Goal: Transaction & Acquisition: Purchase product/service

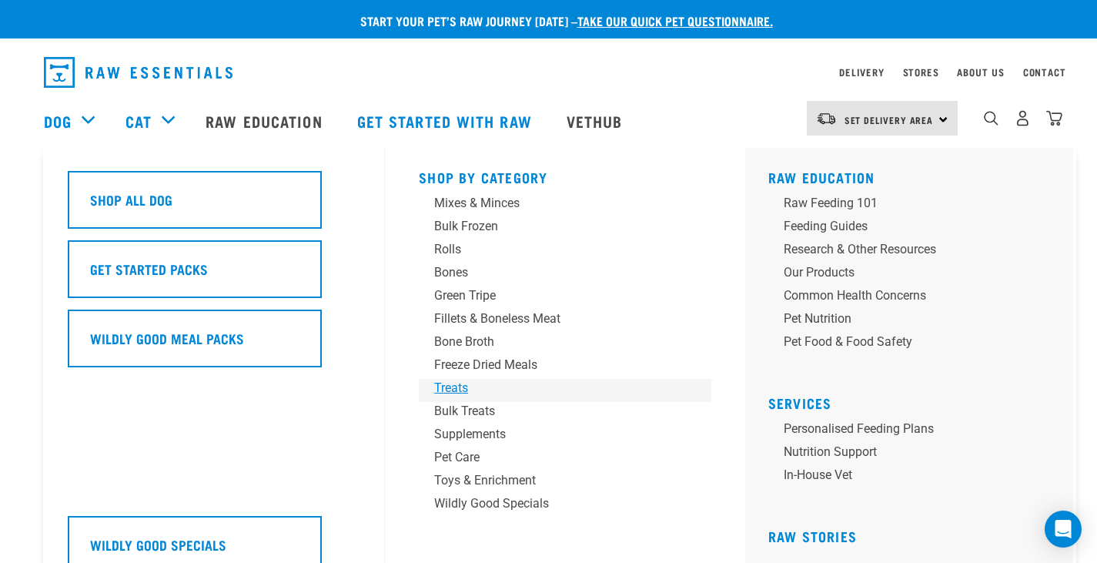
click at [457, 390] on div "Treats" at bounding box center [554, 388] width 240 height 18
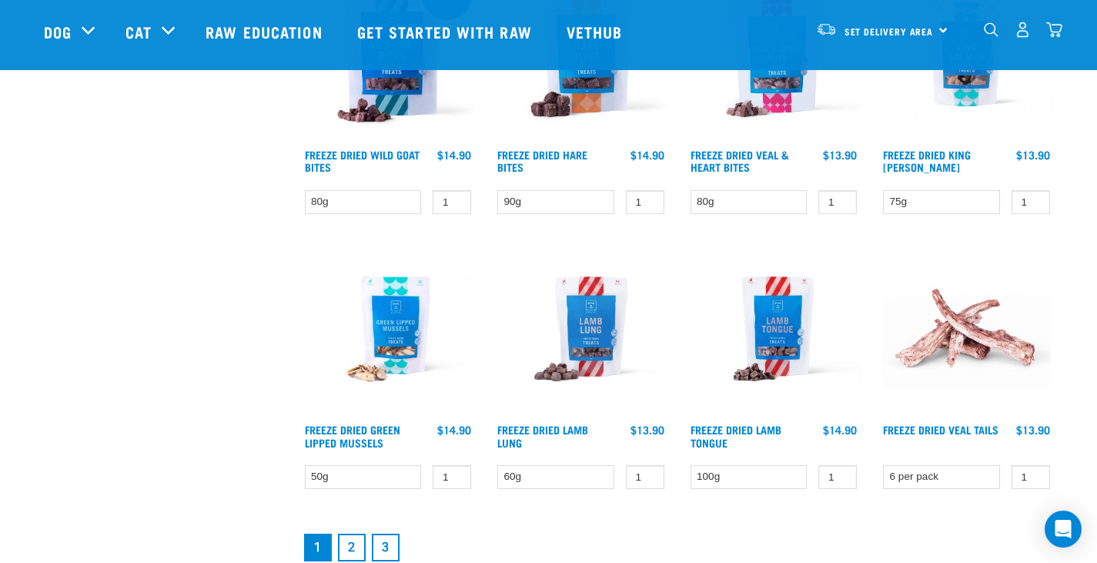
scroll to position [2079, 0]
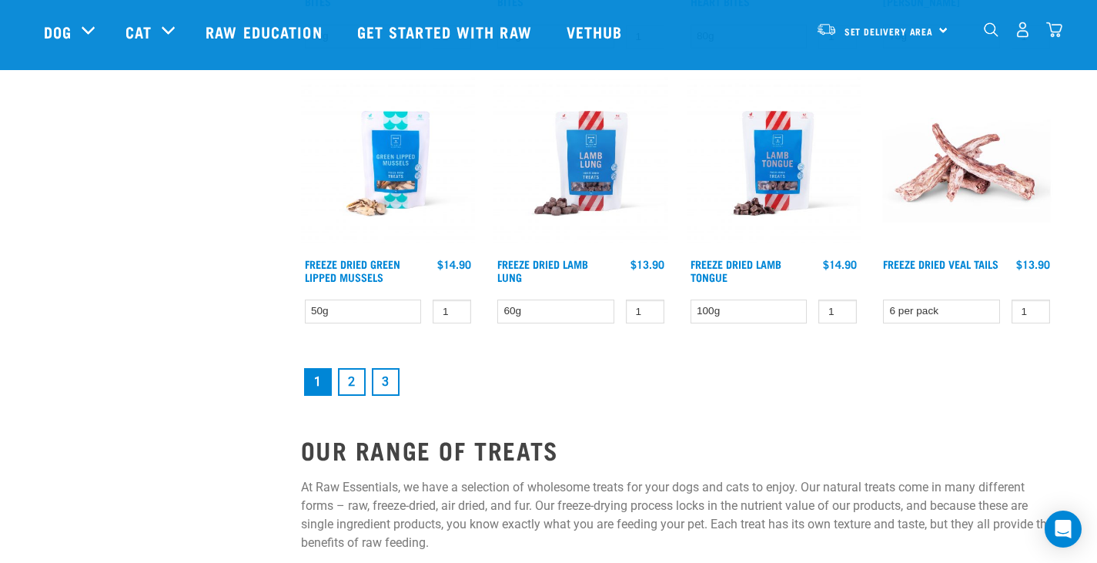
click at [356, 384] on link "2" at bounding box center [352, 382] width 28 height 28
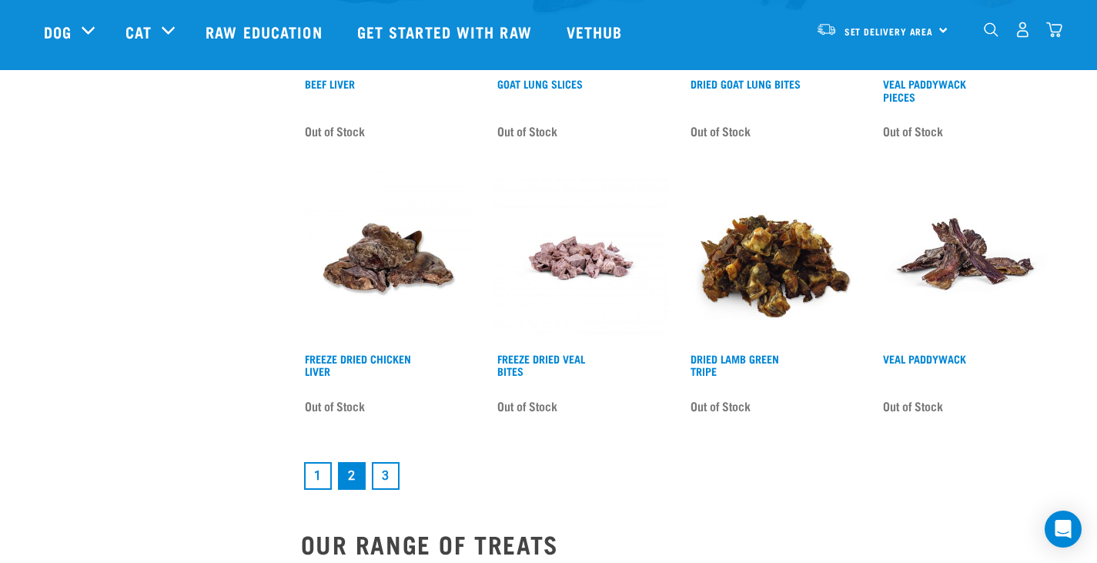
scroll to position [2002, 0]
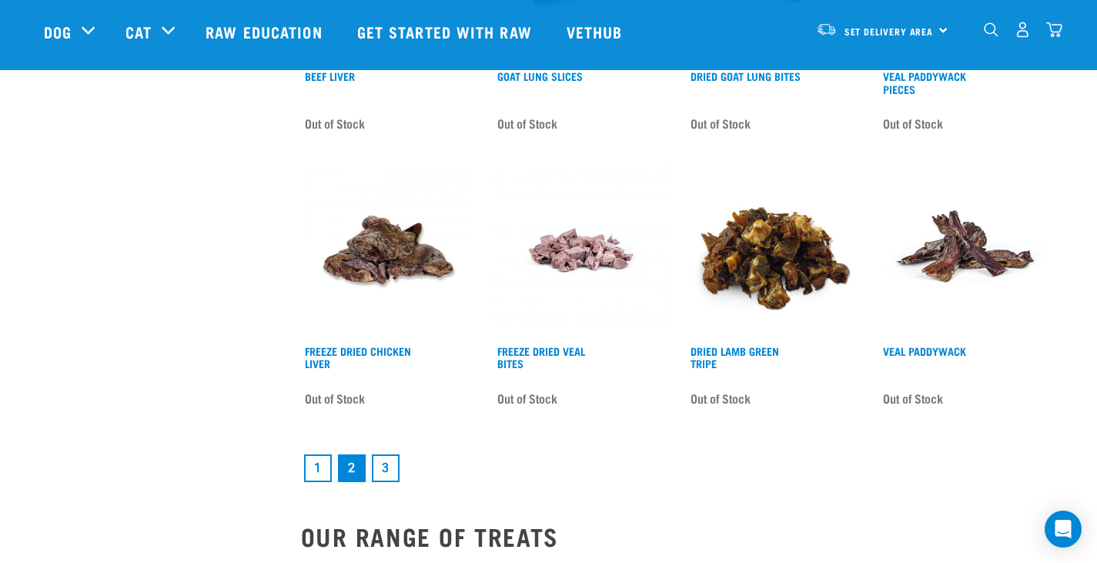
click at [380, 469] on link "3" at bounding box center [386, 468] width 28 height 28
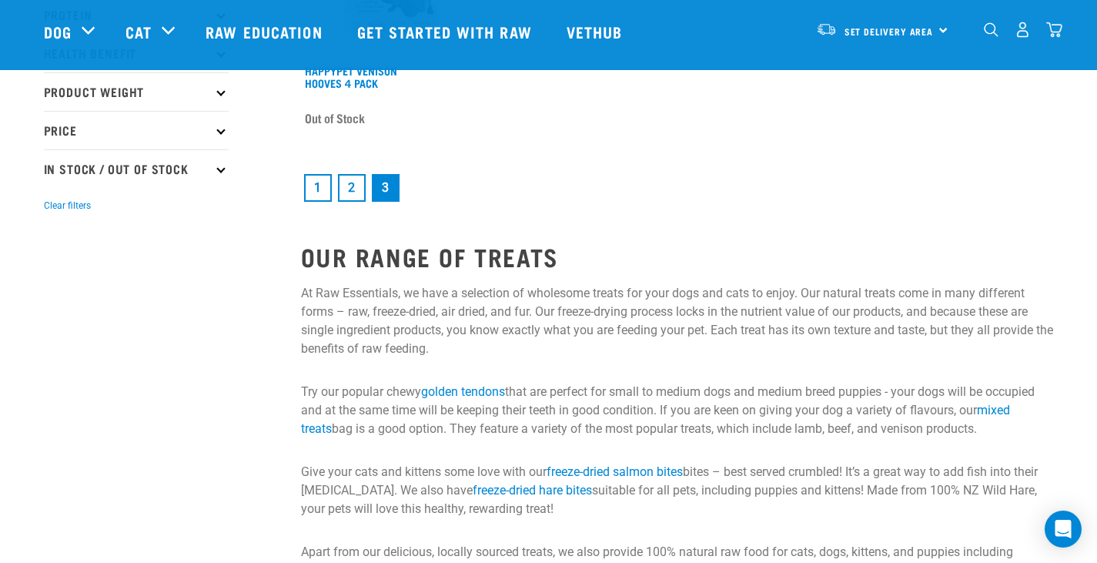
scroll to position [385, 0]
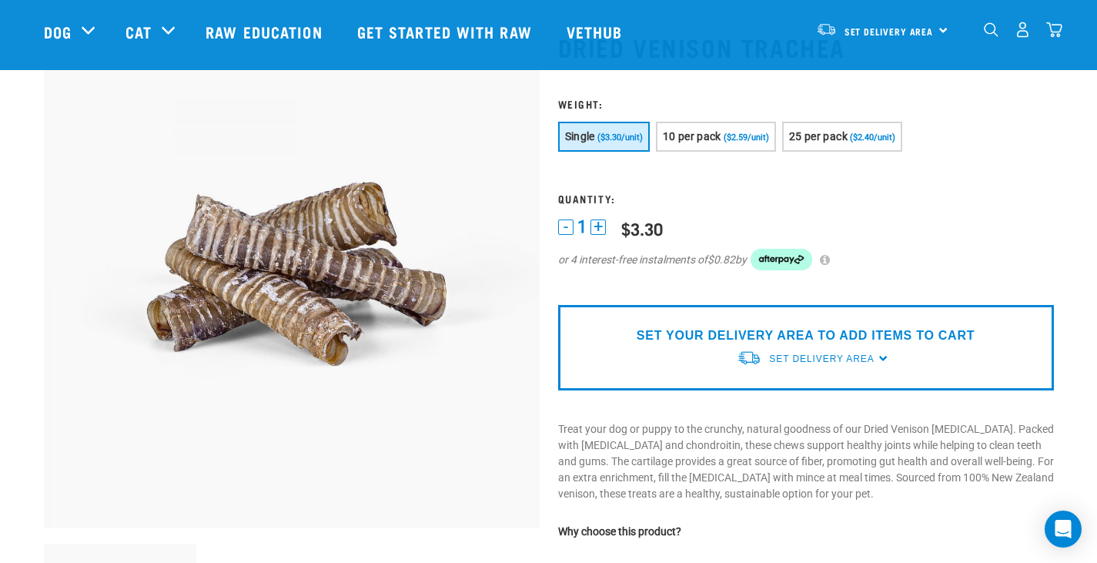
scroll to position [77, 0]
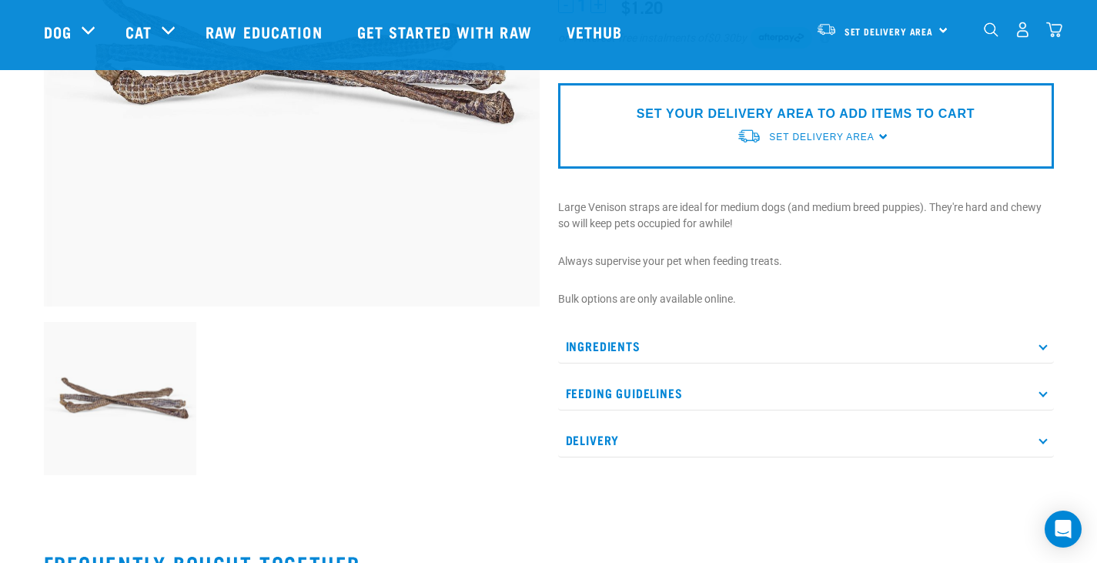
scroll to position [308, 0]
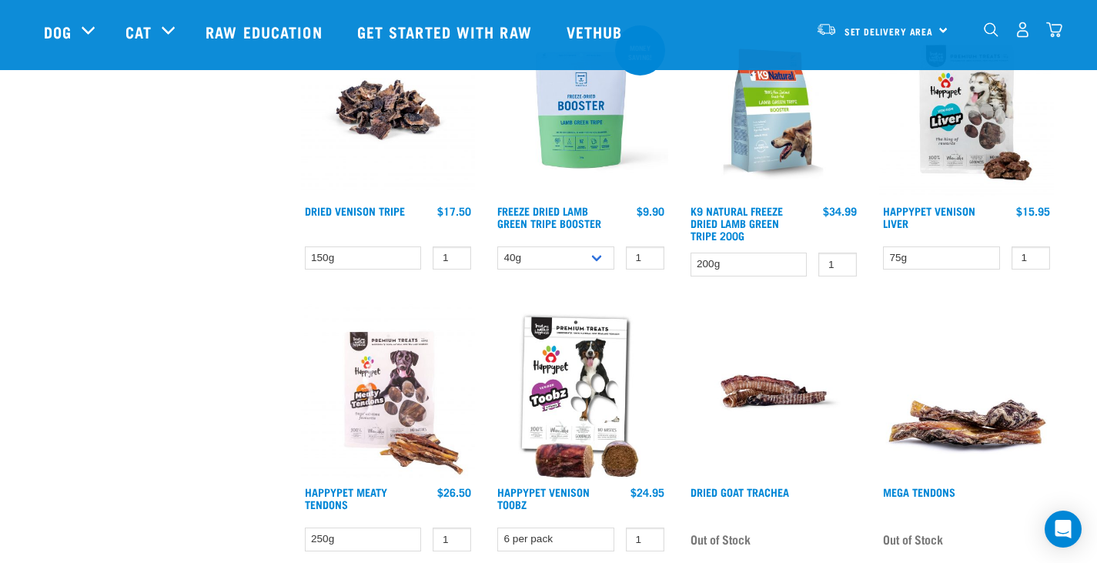
scroll to position [1078, 0]
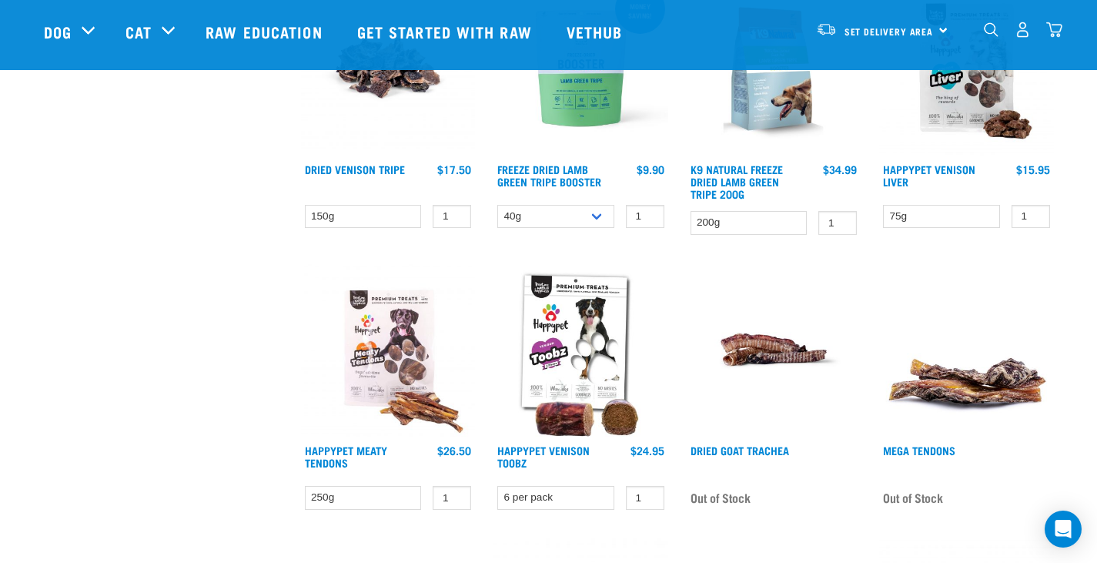
click at [792, 351] on img at bounding box center [774, 350] width 175 height 175
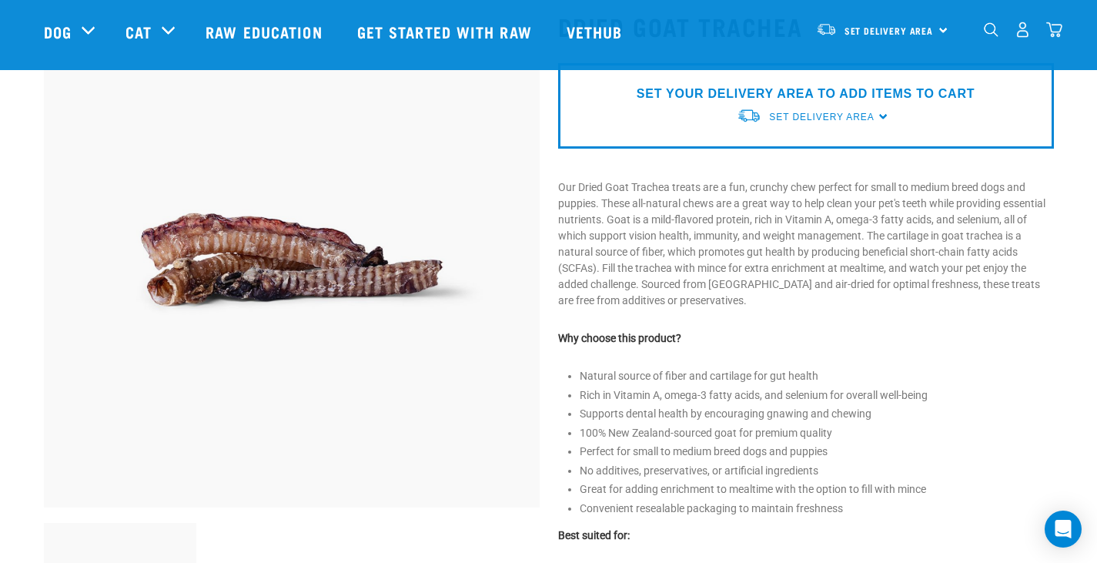
scroll to position [77, 0]
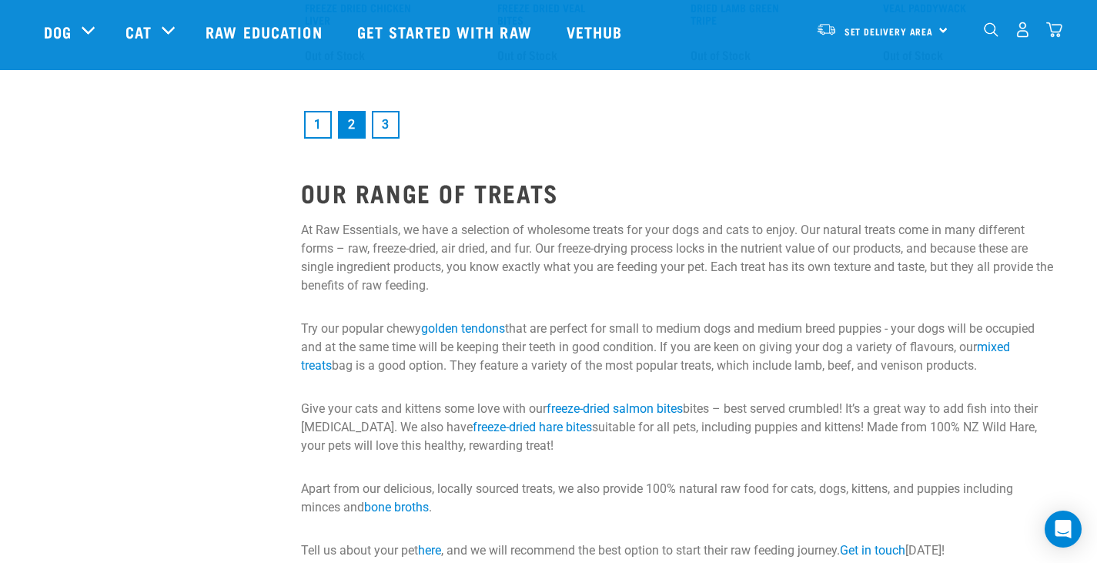
scroll to position [2233, 0]
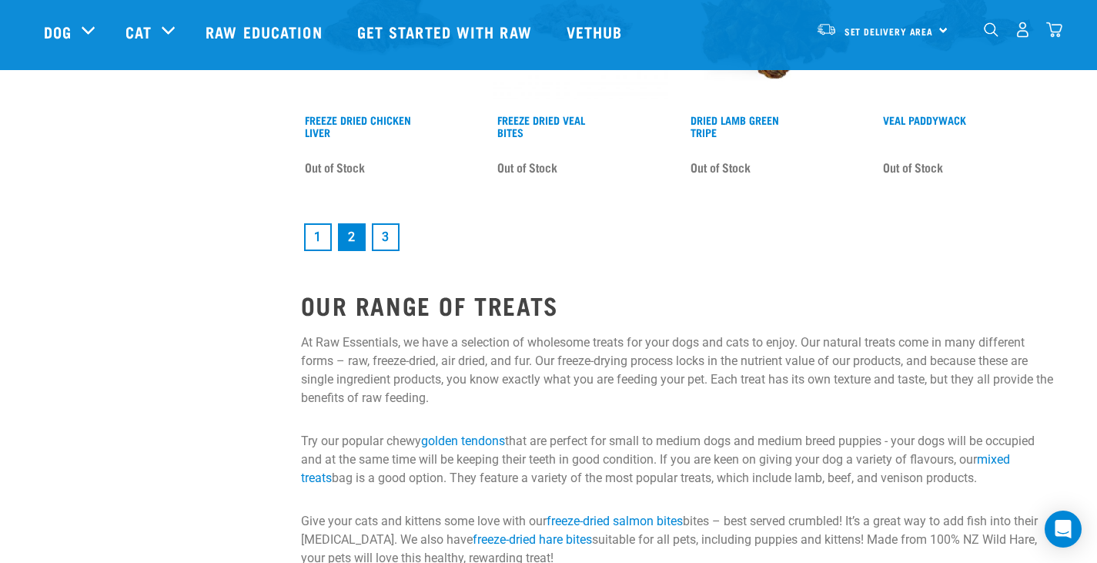
click at [313, 236] on link "1" at bounding box center [318, 237] width 28 height 28
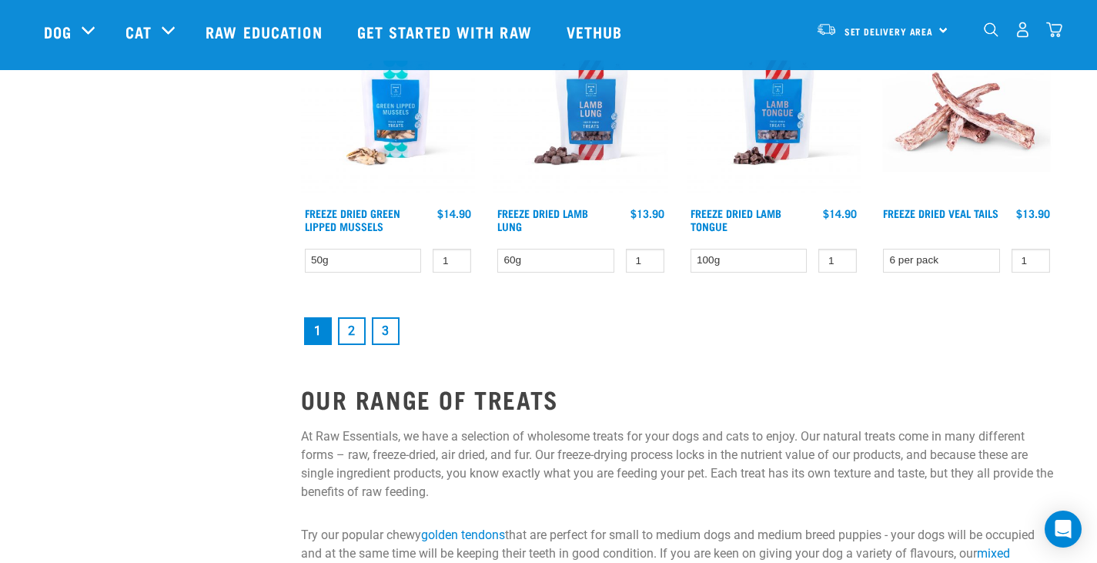
scroll to position [2156, 0]
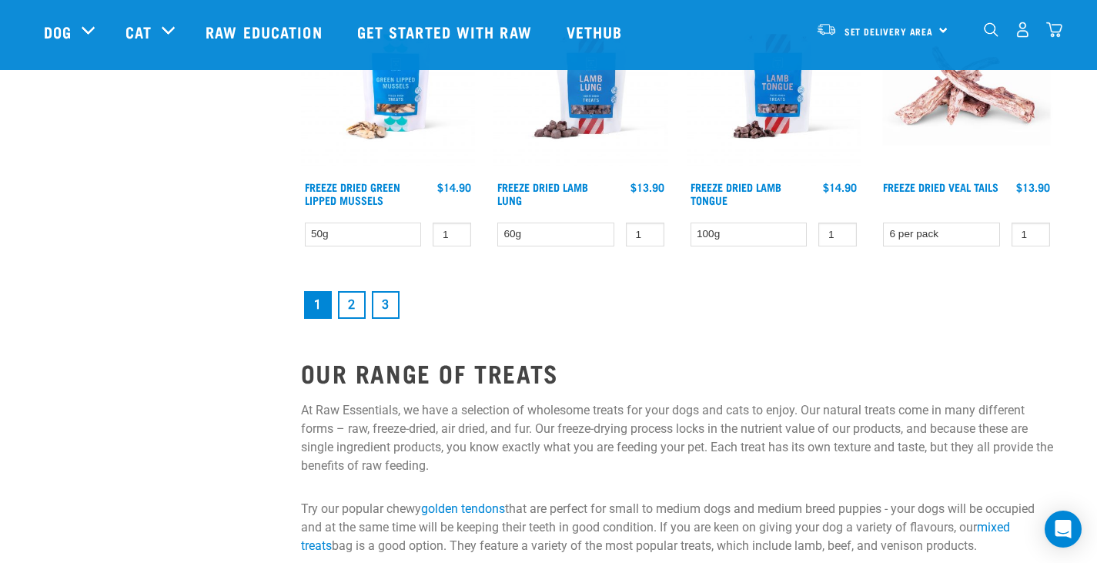
click at [344, 298] on link "2" at bounding box center [352, 305] width 28 height 28
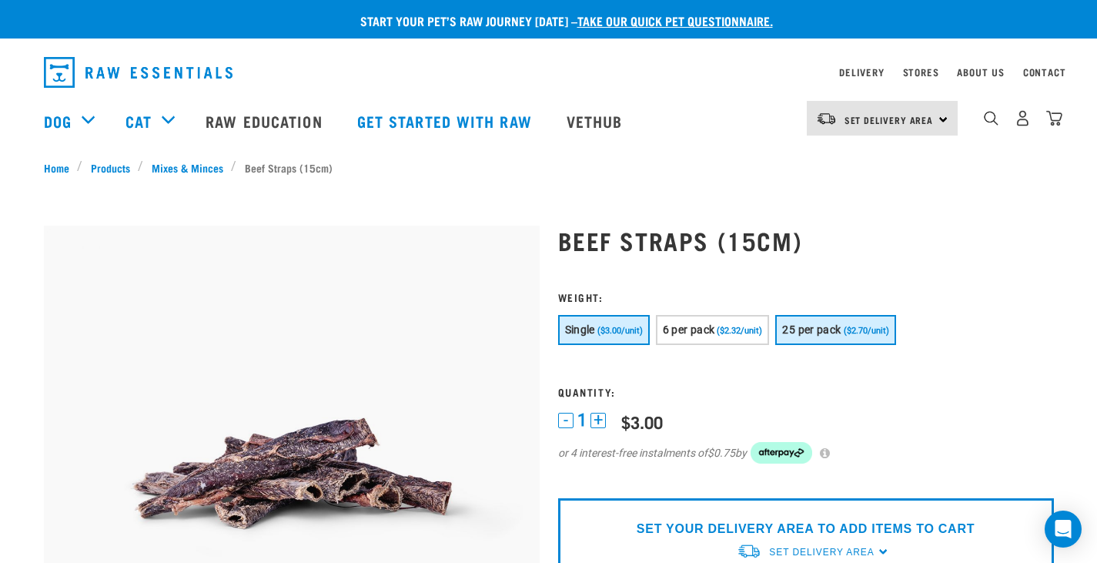
click at [798, 333] on span "25 per pack" at bounding box center [811, 329] width 59 height 12
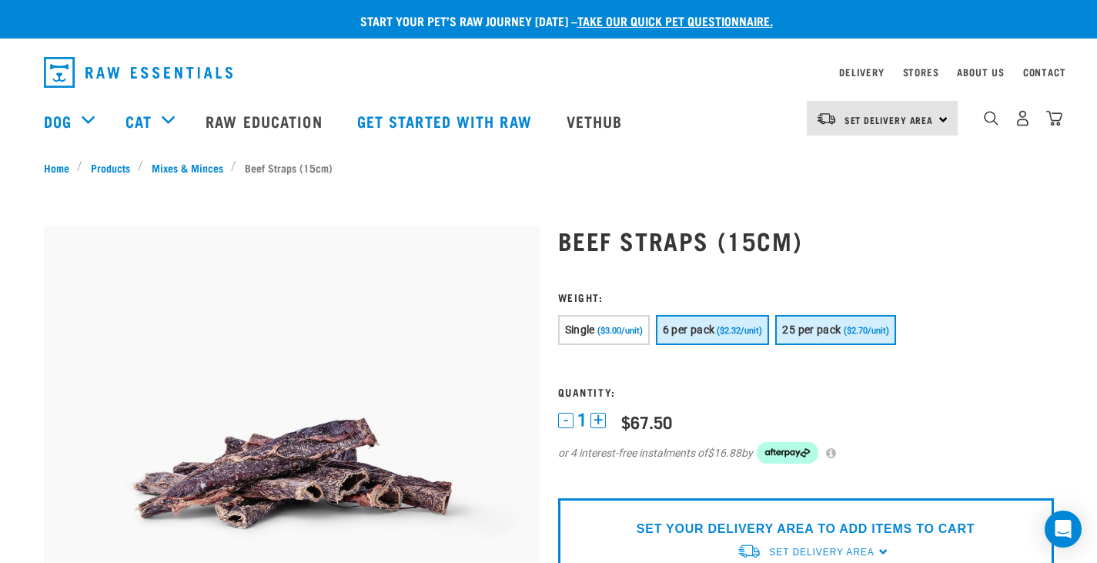
click at [730, 333] on span "($2.32/unit)" at bounding box center [739, 331] width 45 height 10
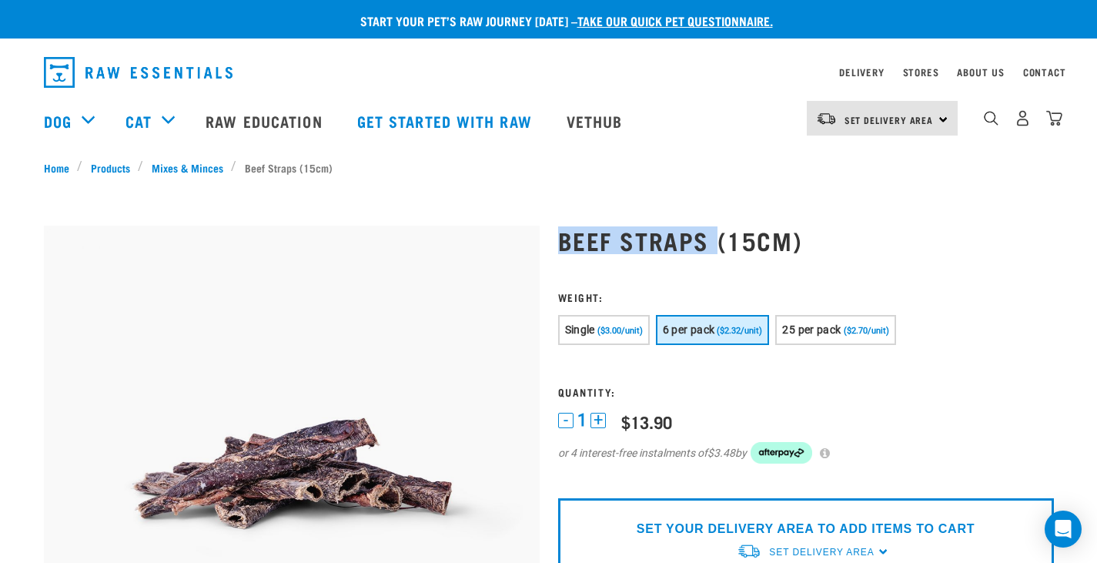
drag, startPoint x: 557, startPoint y: 236, endPoint x: 716, endPoint y: 227, distance: 159.6
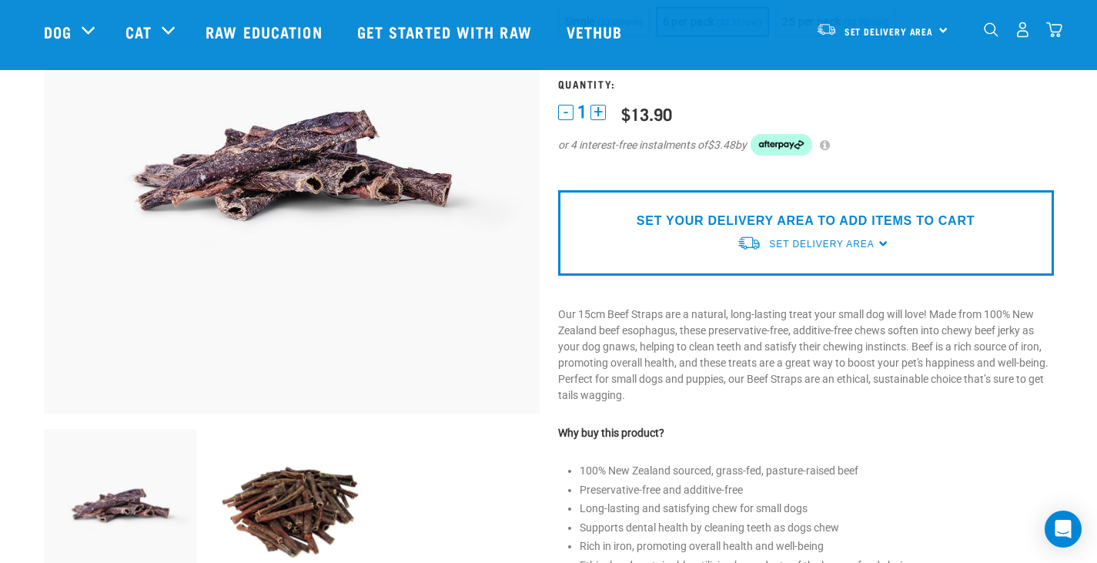
scroll to position [231, 0]
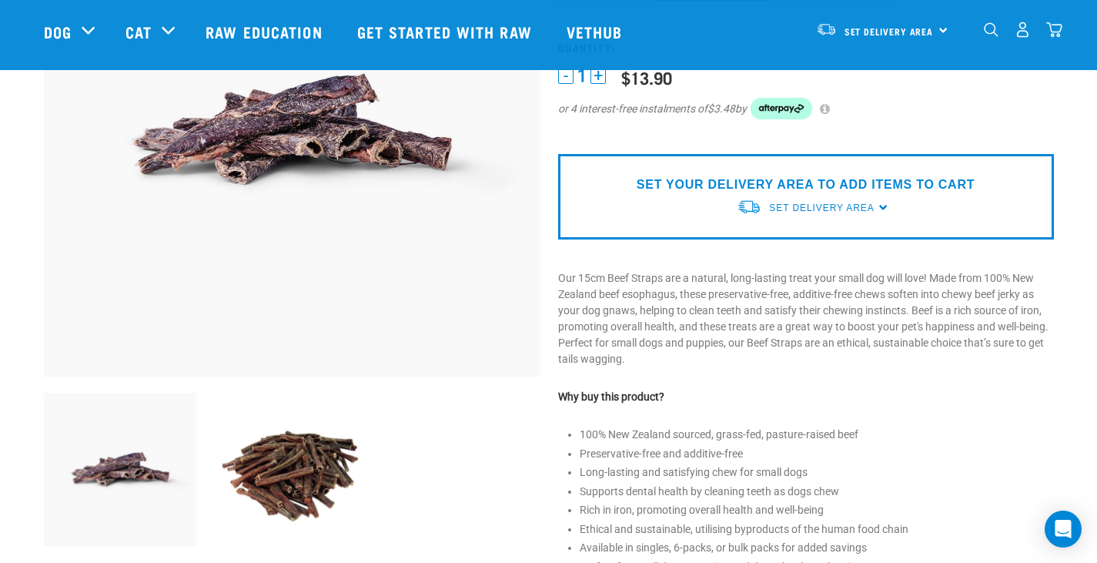
click at [299, 478] on img at bounding box center [291, 469] width 153 height 153
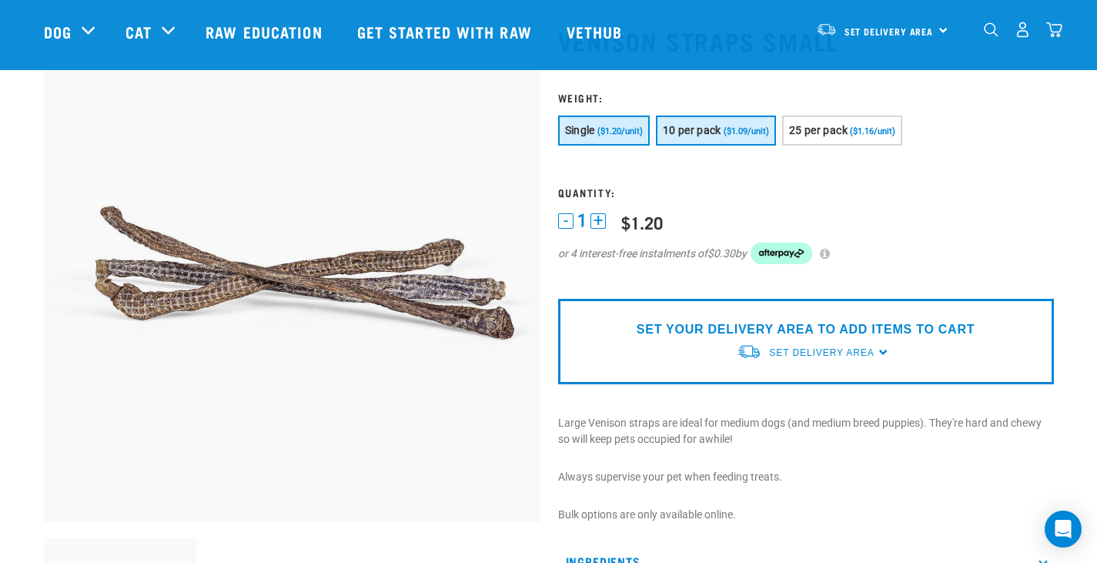
scroll to position [231, 0]
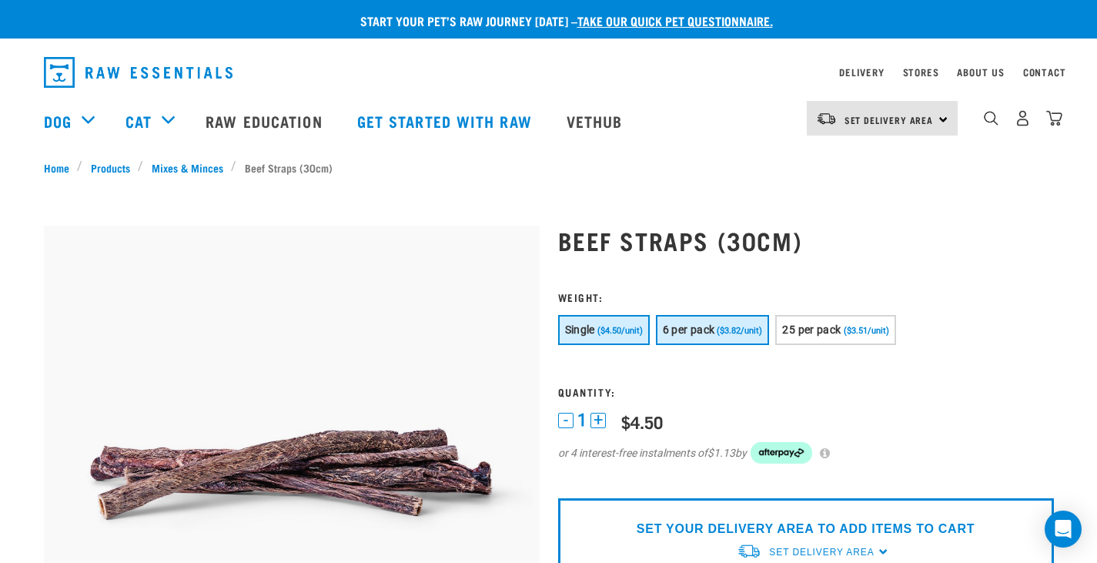
click at [758, 334] on span "($3.82/unit)" at bounding box center [739, 331] width 45 height 10
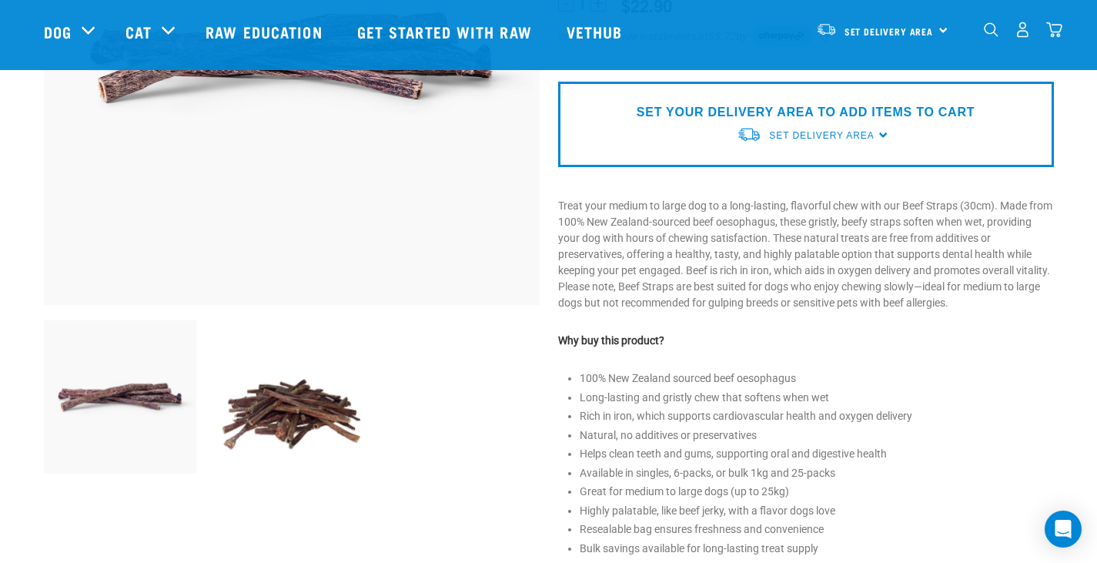
scroll to position [308, 0]
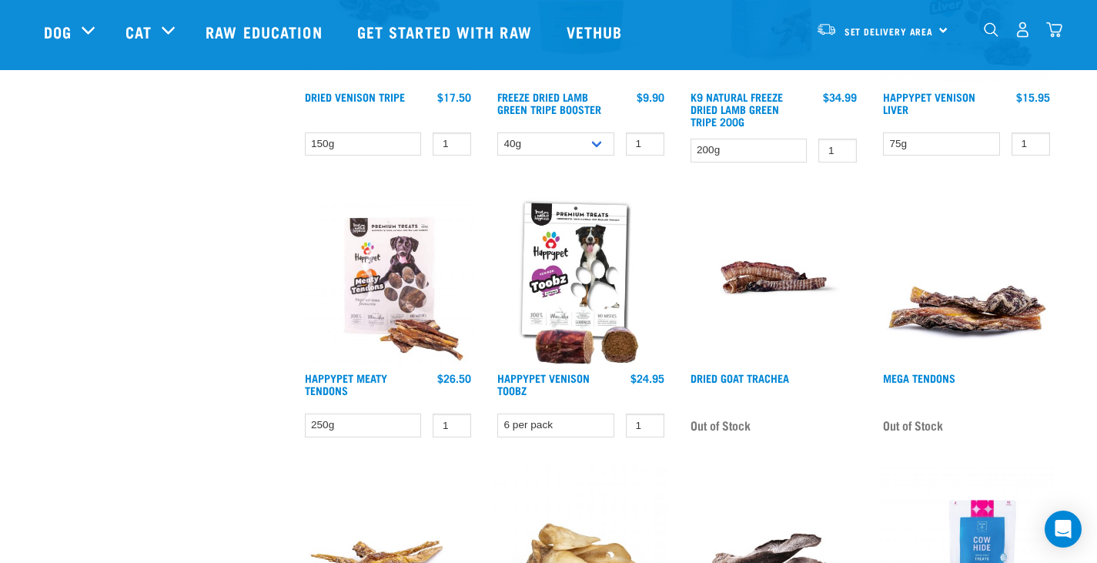
scroll to position [1155, 0]
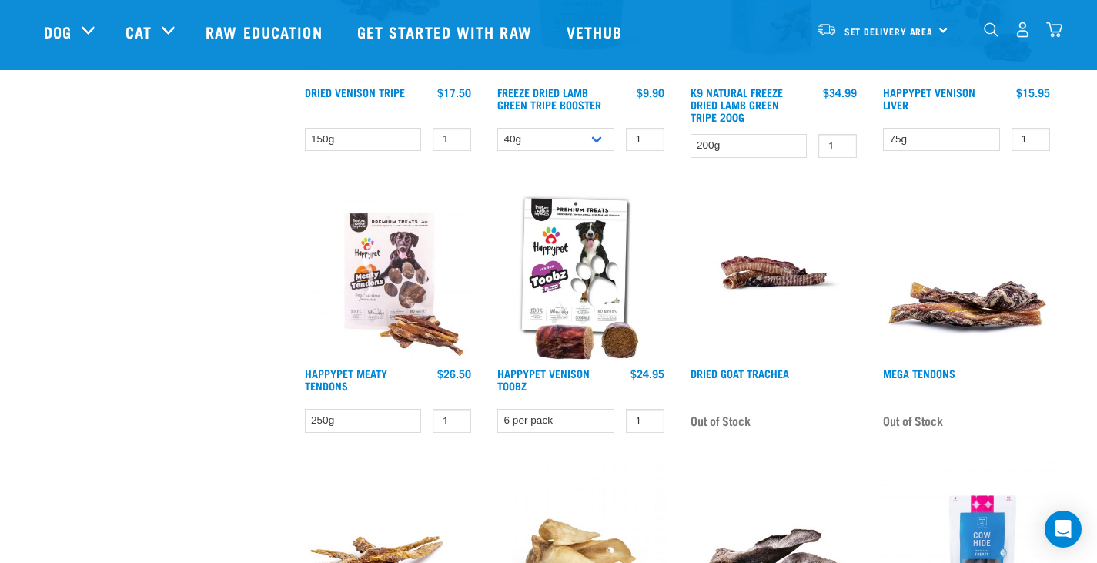
click at [785, 300] on img at bounding box center [774, 273] width 175 height 175
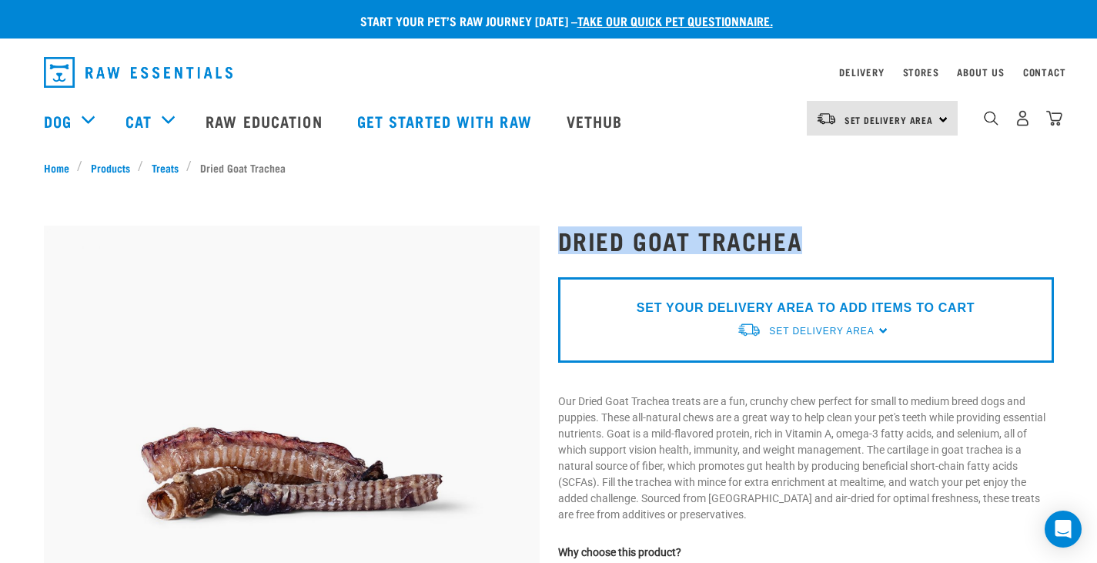
drag, startPoint x: 557, startPoint y: 242, endPoint x: 797, endPoint y: 245, distance: 239.5
click at [797, 245] on h1 "Dried Goat Trachea" at bounding box center [806, 240] width 496 height 28
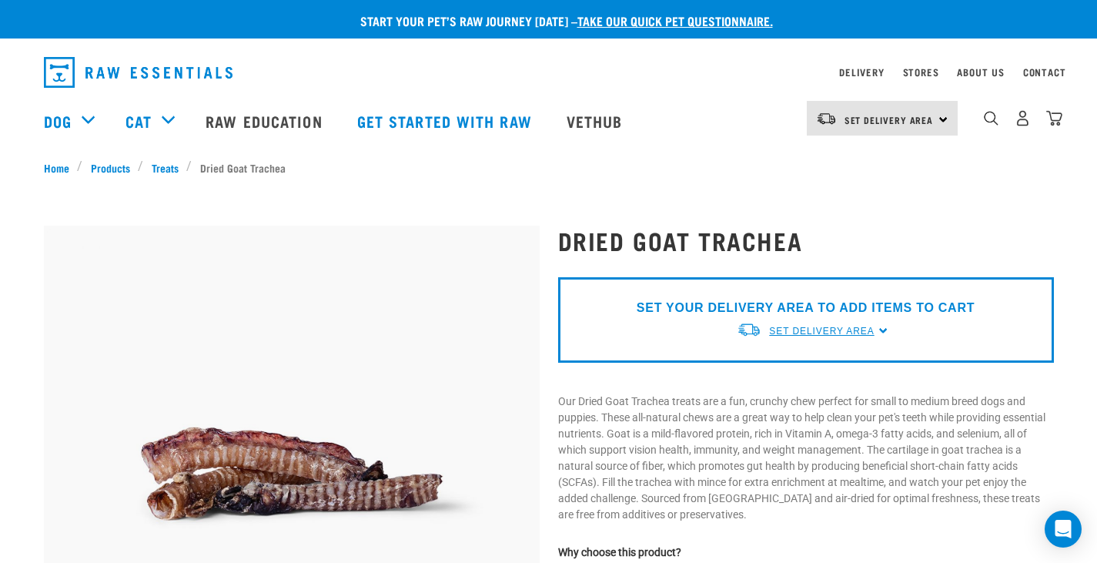
click at [828, 328] on span "Set Delivery Area" at bounding box center [821, 331] width 105 height 11
click at [787, 363] on link "[GEOGRAPHIC_DATA]" at bounding box center [813, 366] width 153 height 25
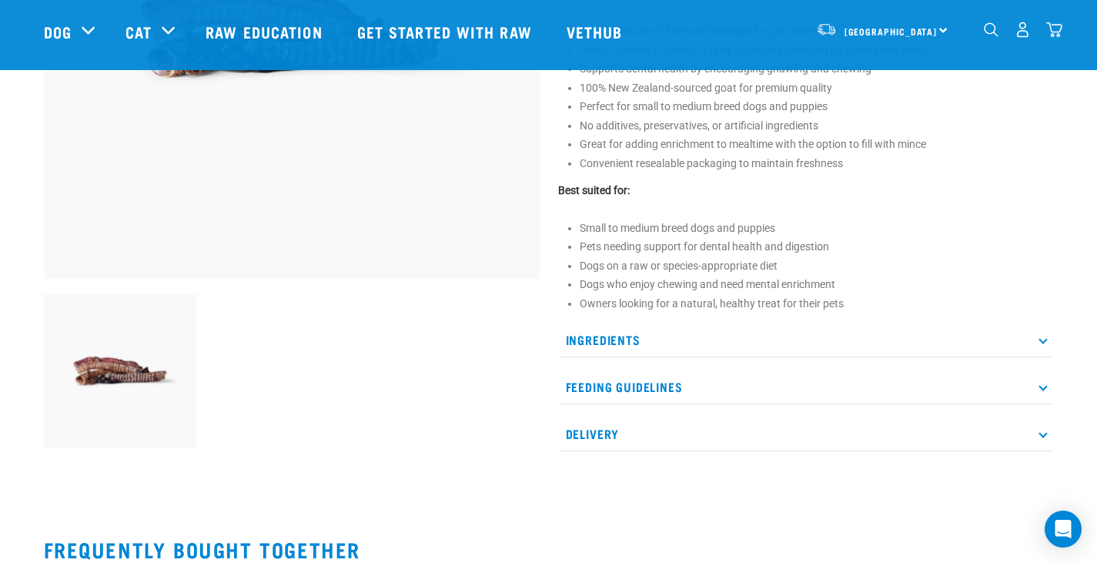
scroll to position [462, 0]
